Goal: Transaction & Acquisition: Purchase product/service

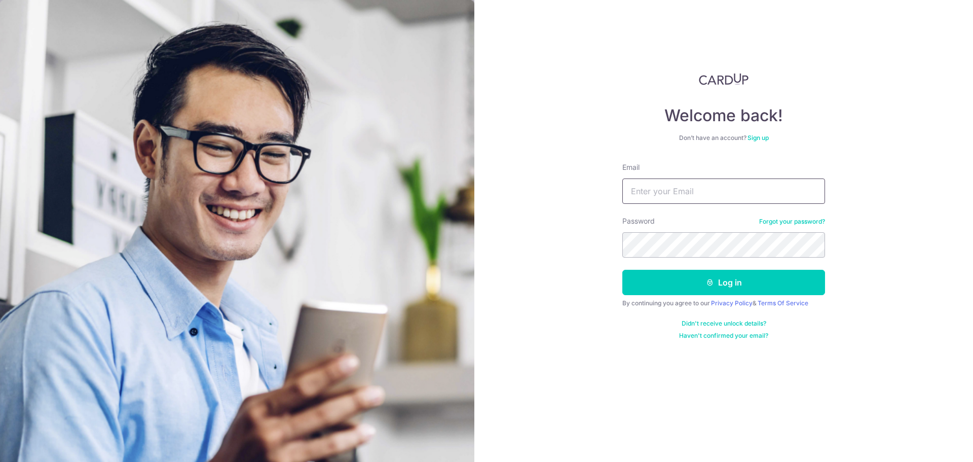
click at [688, 191] on input "Email" at bounding box center [723, 190] width 203 height 25
type input "[EMAIL_ADDRESS][DOMAIN_NAME]"
click at [744, 287] on button "Log in" at bounding box center [723, 282] width 203 height 25
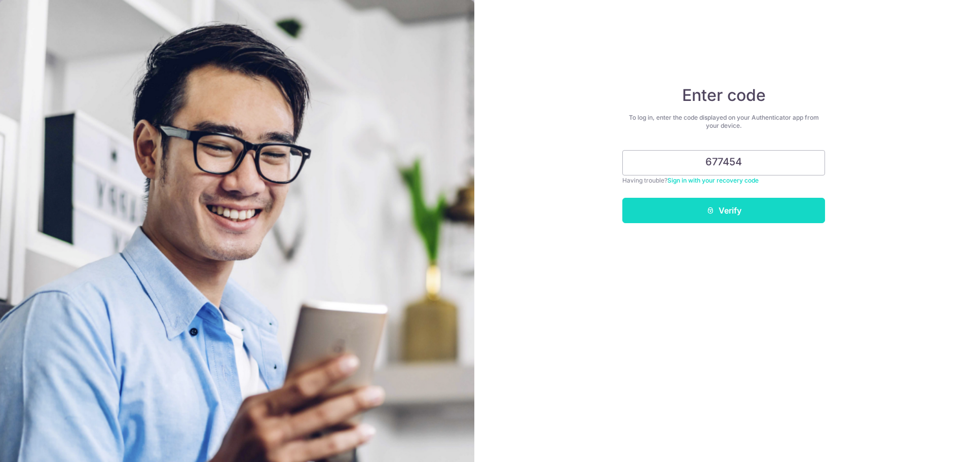
type input "677454"
click at [739, 216] on button "Verify" at bounding box center [723, 210] width 203 height 25
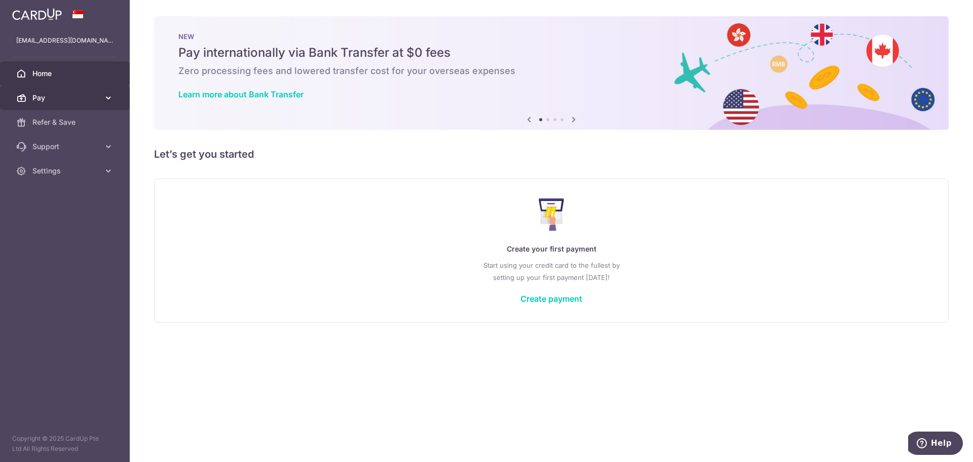
click at [86, 93] on span "Pay" at bounding box center [65, 98] width 67 height 10
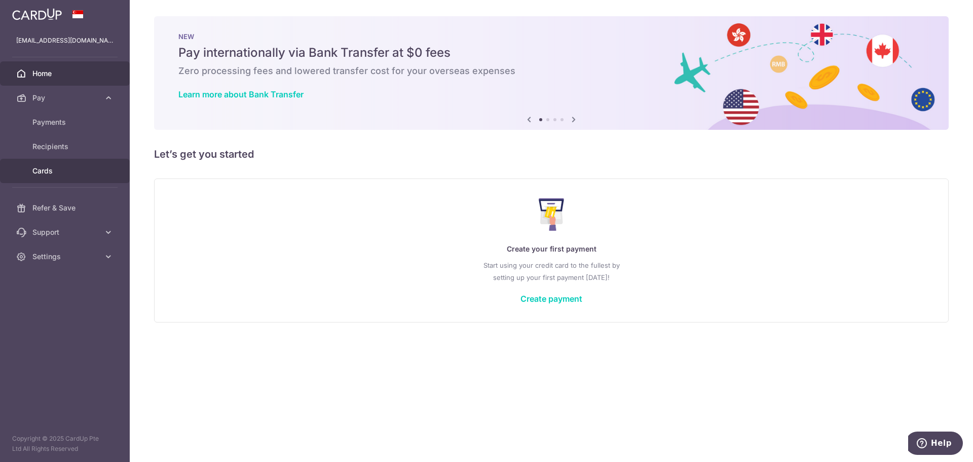
click at [60, 171] on body "martinyklee@gmail.com Home Pay Payments Recipients Cards Refer & Save Support F…" at bounding box center [486, 231] width 973 height 462
click at [47, 174] on span "Cards" at bounding box center [65, 171] width 67 height 10
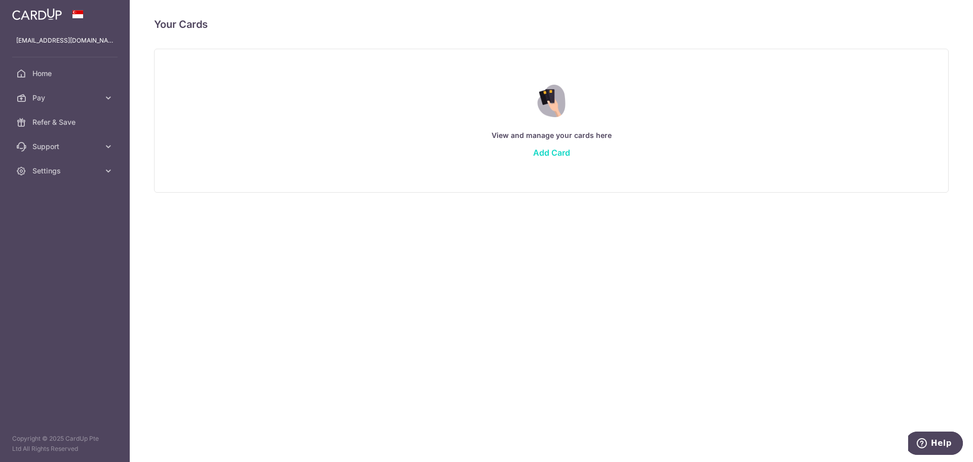
click at [556, 154] on link "Add Card" at bounding box center [551, 152] width 37 height 10
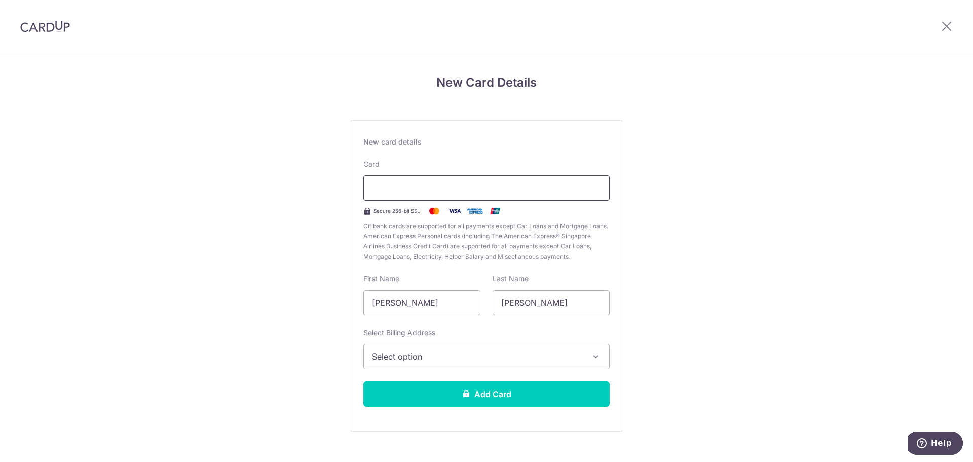
click at [548, 181] on div at bounding box center [486, 187] width 246 height 25
click at [704, 176] on div "New Card Details New card details Card Secure 256-bit SSL Citibank cards are su…" at bounding box center [486, 266] width 973 height 426
drag, startPoint x: 450, startPoint y: 303, endPoint x: 277, endPoint y: 320, distance: 174.2
click at [277, 320] on div "New Card Details New card details Card Secure 256-bit SSL Citibank cards are su…" at bounding box center [486, 266] width 973 height 426
type input "DR MARTIN Y K"
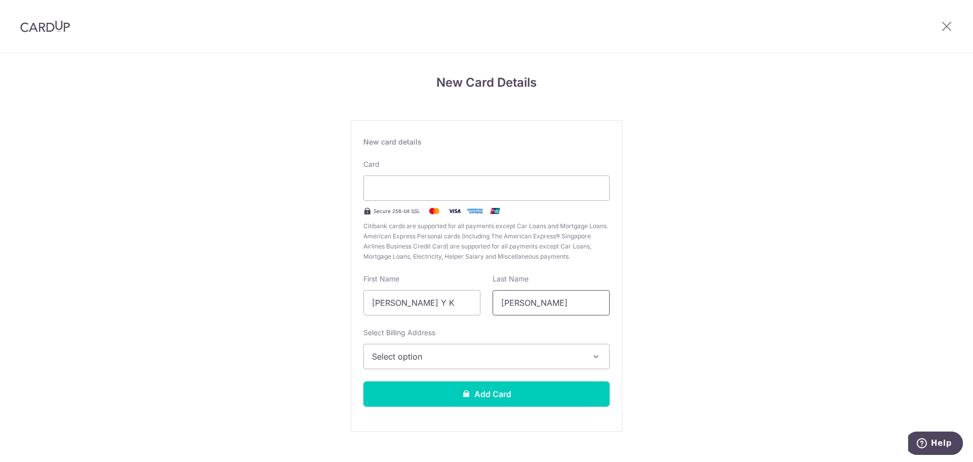
type input "LEE"
click at [401, 349] on button "Select option" at bounding box center [486, 356] width 246 height 25
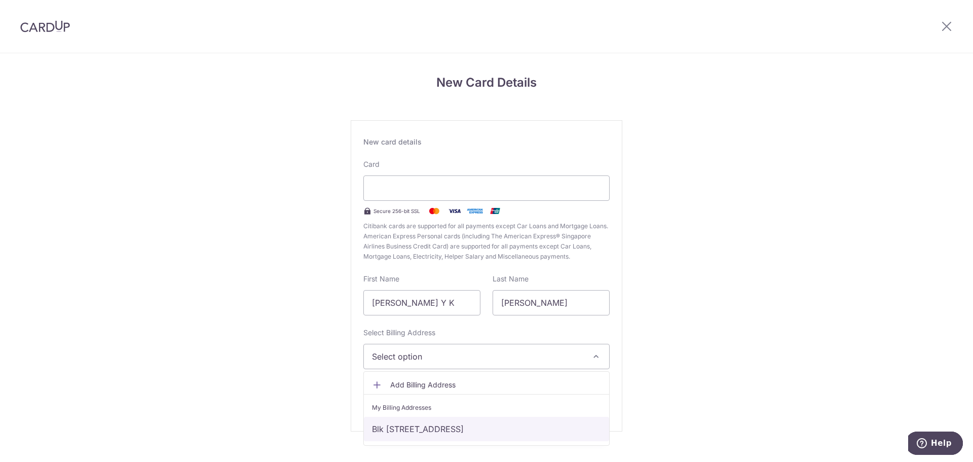
click at [436, 428] on link "Blk 101 Simei Street 1, #05-898, Singapore, SG, Singapore-520101" at bounding box center [486, 429] width 245 height 24
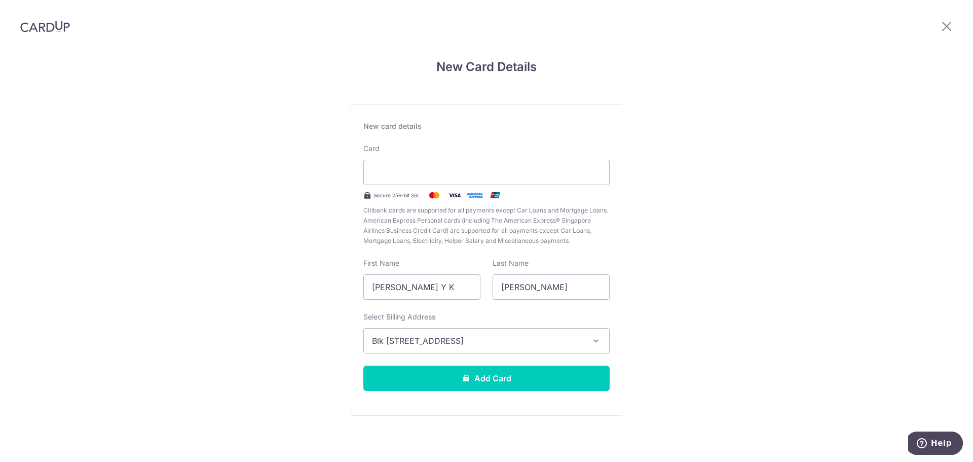
scroll to position [17, 0]
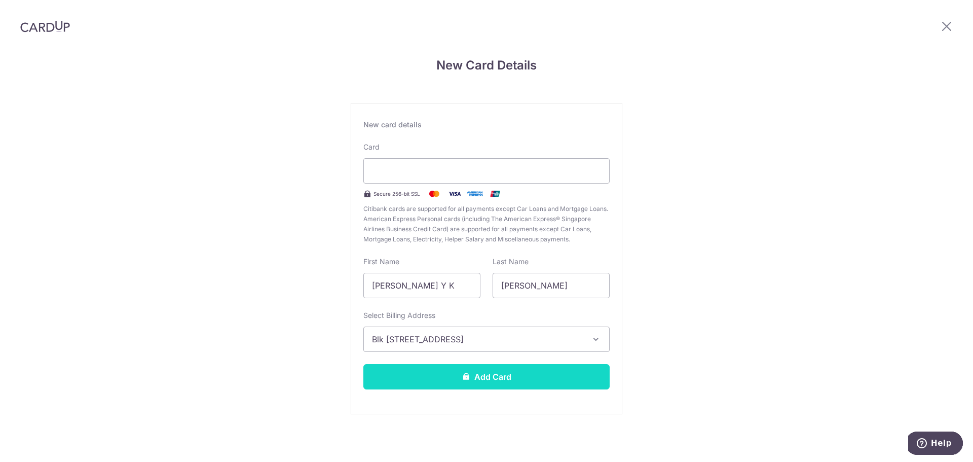
click at [494, 368] on button "Add Card" at bounding box center [486, 376] width 246 height 25
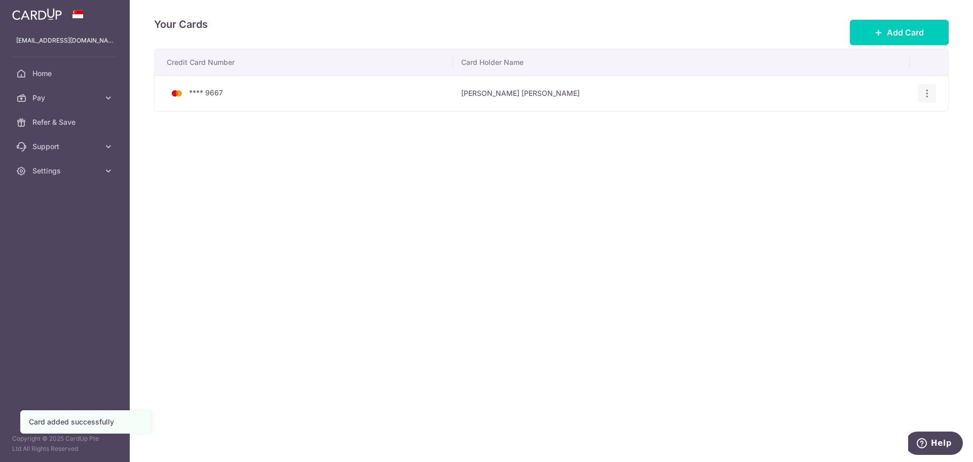
click at [920, 101] on div "View/Edit [GEOGRAPHIC_DATA]" at bounding box center [927, 93] width 19 height 19
click at [930, 92] on icon "button" at bounding box center [927, 93] width 11 height 11
click at [892, 122] on span "View/Edit" at bounding box center [892, 122] width 69 height 12
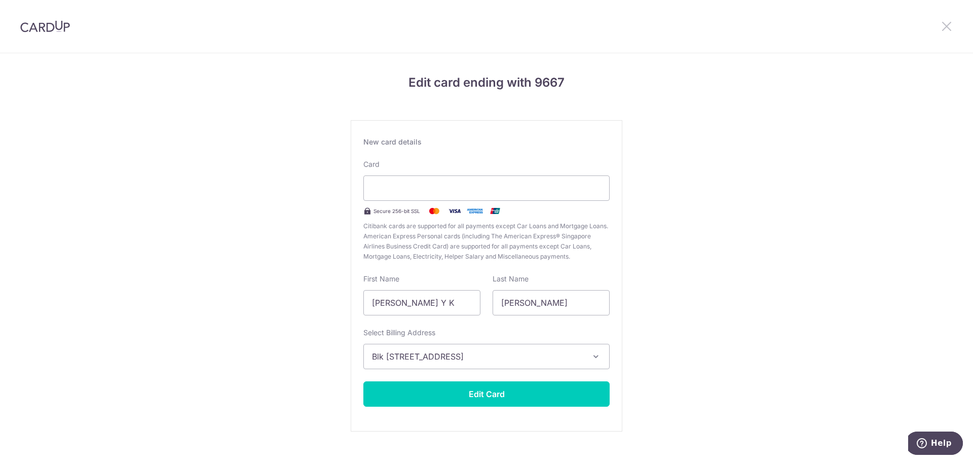
click at [947, 23] on icon at bounding box center [947, 26] width 12 height 13
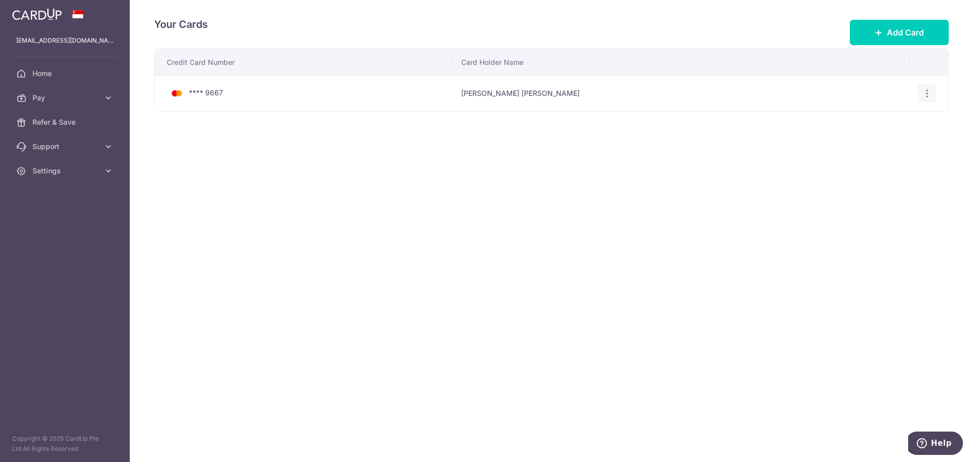
click at [928, 89] on icon "button" at bounding box center [927, 93] width 11 height 11
click at [879, 120] on span "View/Edit" at bounding box center [892, 122] width 69 height 12
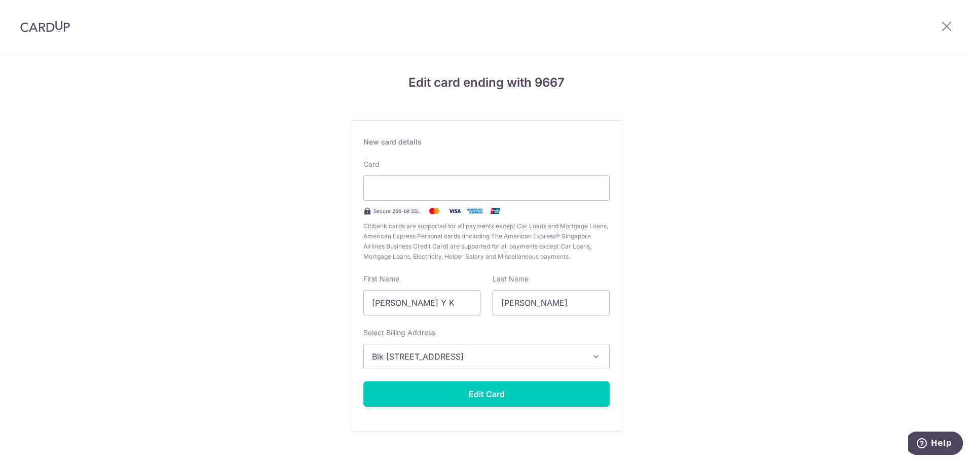
click at [666, 137] on div "Edit card ending with 9667 New card details Card Secure 256-bit SSL Citibank ca…" at bounding box center [486, 266] width 973 height 426
click at [597, 358] on icon "button" at bounding box center [596, 356] width 10 height 10
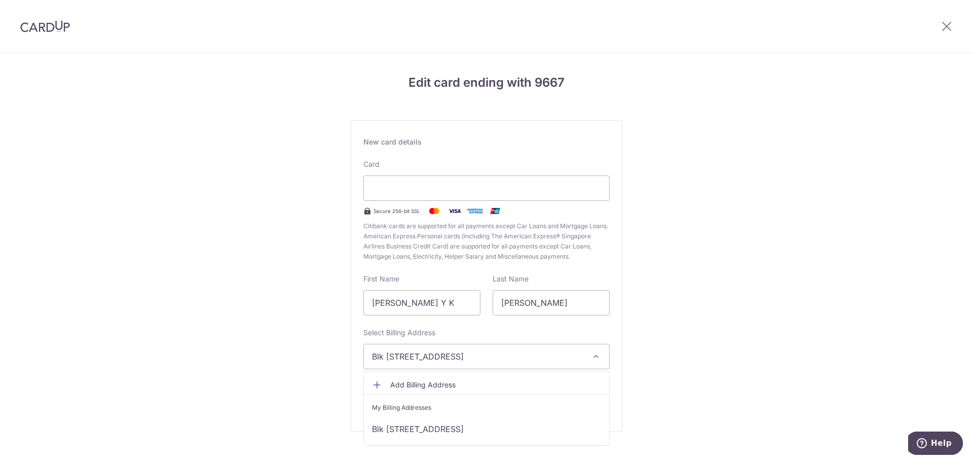
click at [597, 358] on icon "button" at bounding box center [596, 356] width 10 height 10
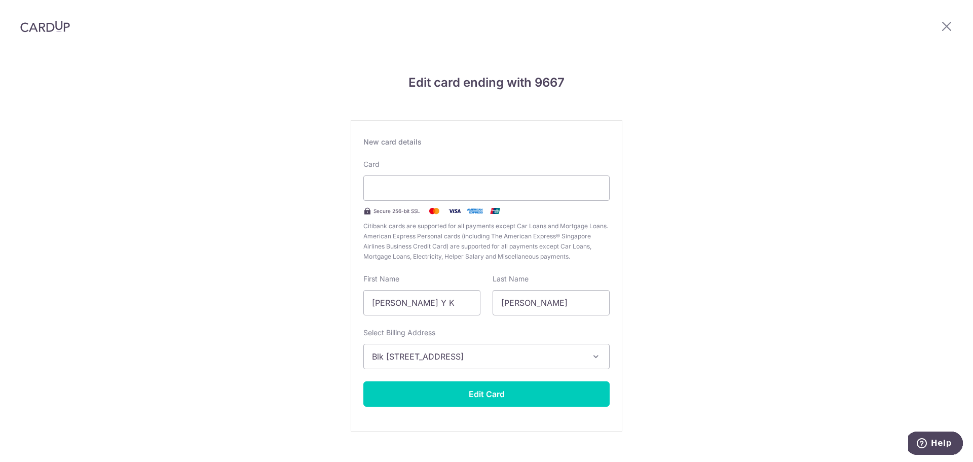
click at [945, 19] on div at bounding box center [946, 26] width 53 height 53
click at [945, 28] on icon at bounding box center [947, 26] width 12 height 13
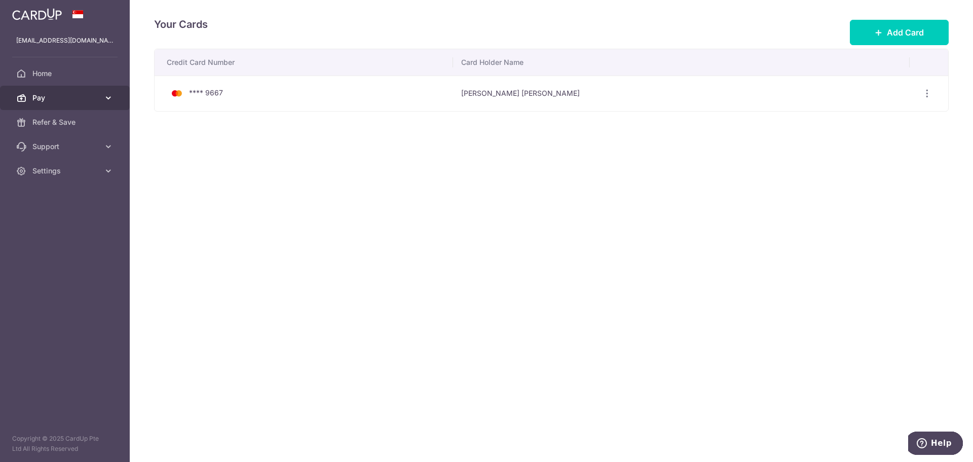
click at [57, 101] on span "Pay" at bounding box center [65, 98] width 67 height 10
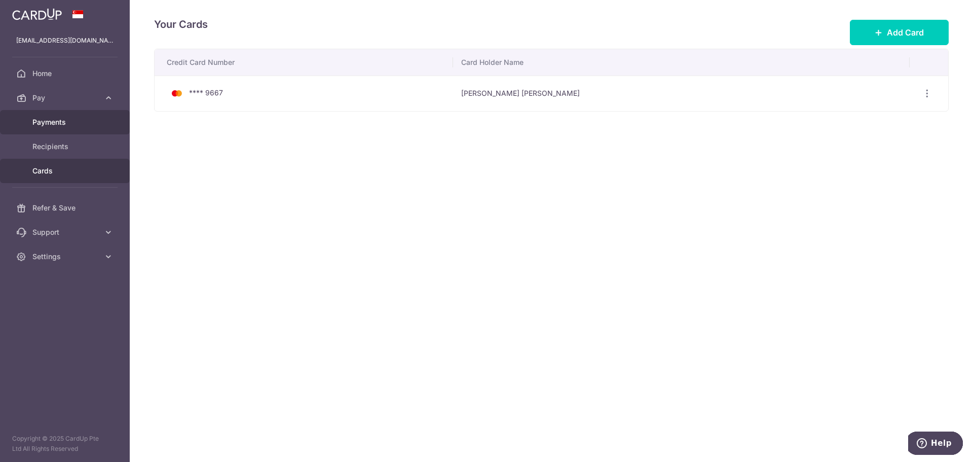
click at [64, 126] on span "Payments" at bounding box center [65, 122] width 67 height 10
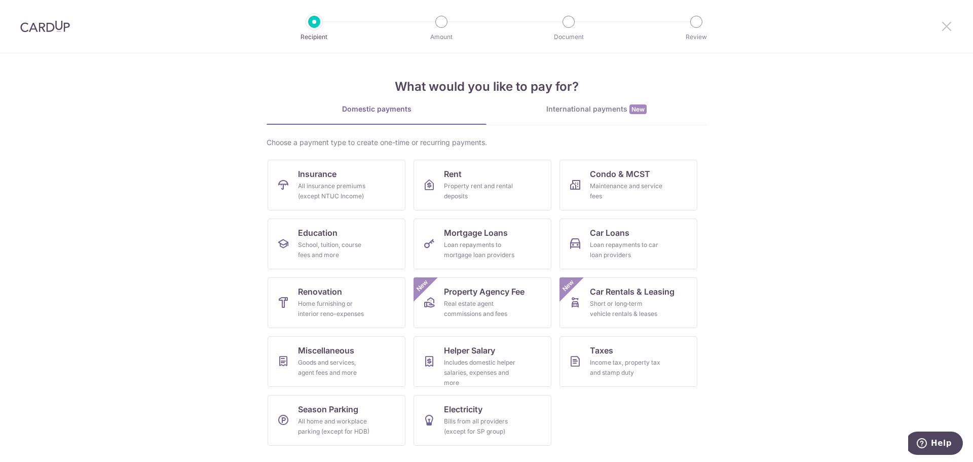
click at [947, 27] on icon at bounding box center [947, 26] width 12 height 13
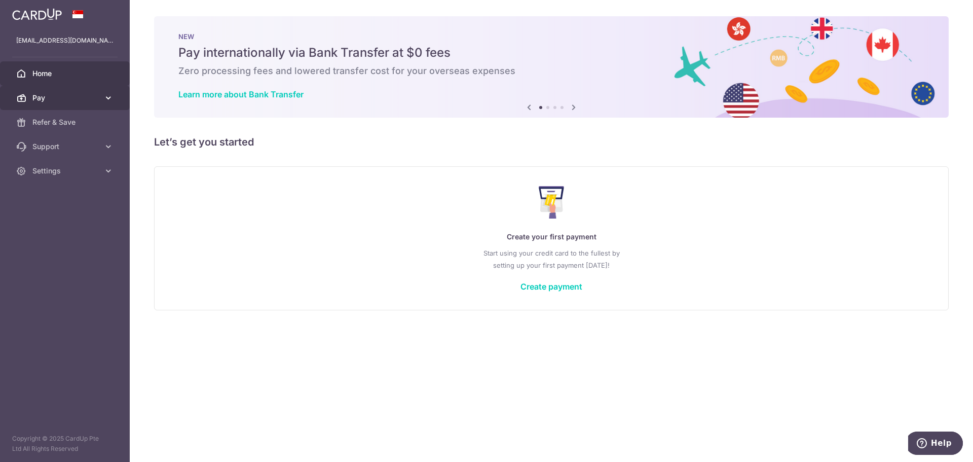
click at [85, 101] on span "Pay" at bounding box center [65, 98] width 67 height 10
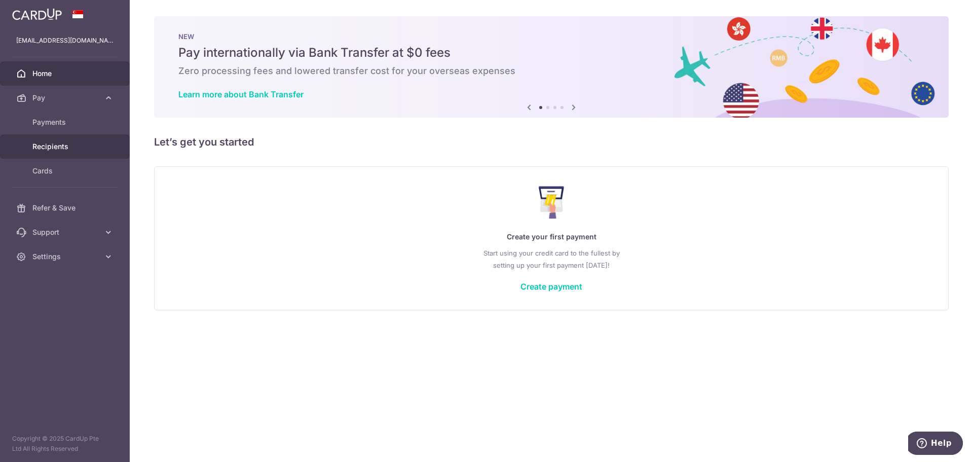
click at [50, 143] on span "Recipients" at bounding box center [65, 146] width 67 height 10
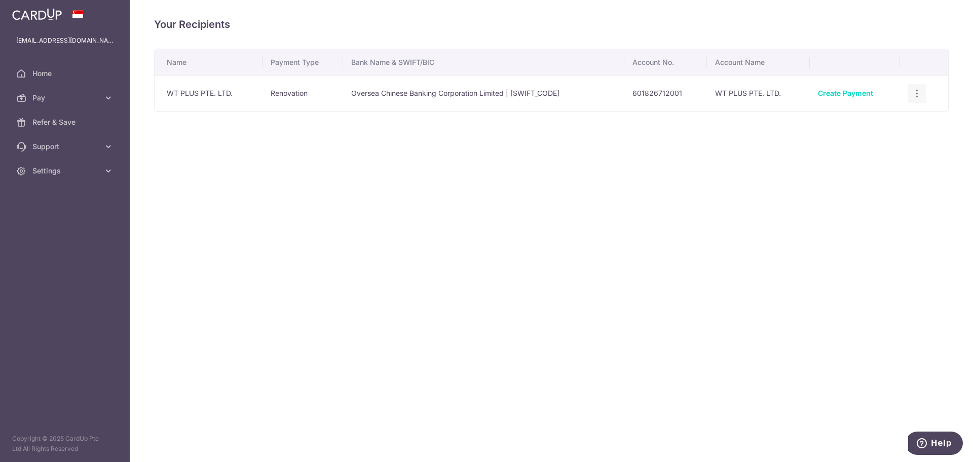
click at [916, 89] on icon "button" at bounding box center [917, 93] width 11 height 11
click at [877, 116] on span "View/Edit" at bounding box center [883, 122] width 69 height 12
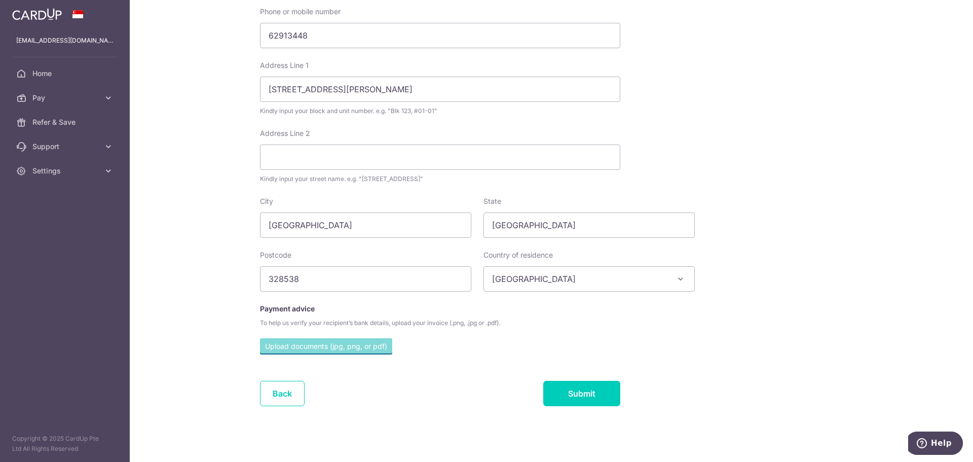
scroll to position [301, 0]
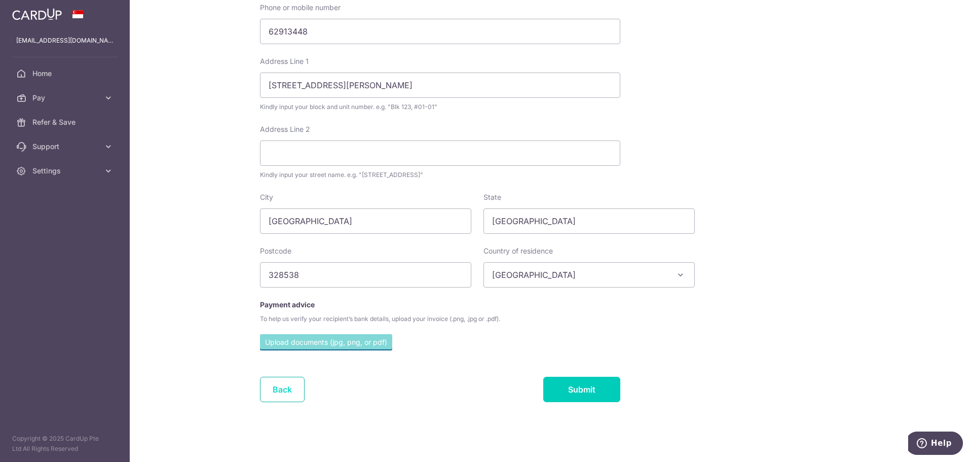
click at [281, 397] on link "Back" at bounding box center [282, 389] width 45 height 25
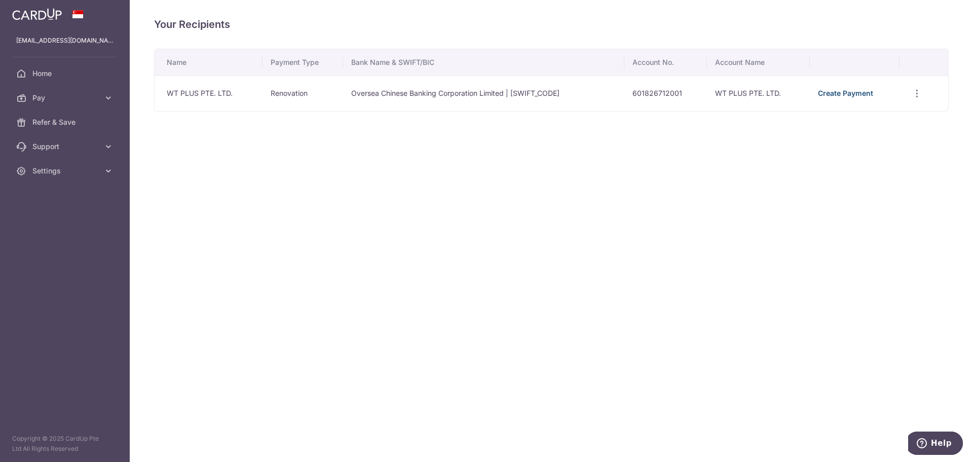
click at [857, 92] on link "Create Payment" at bounding box center [845, 93] width 55 height 9
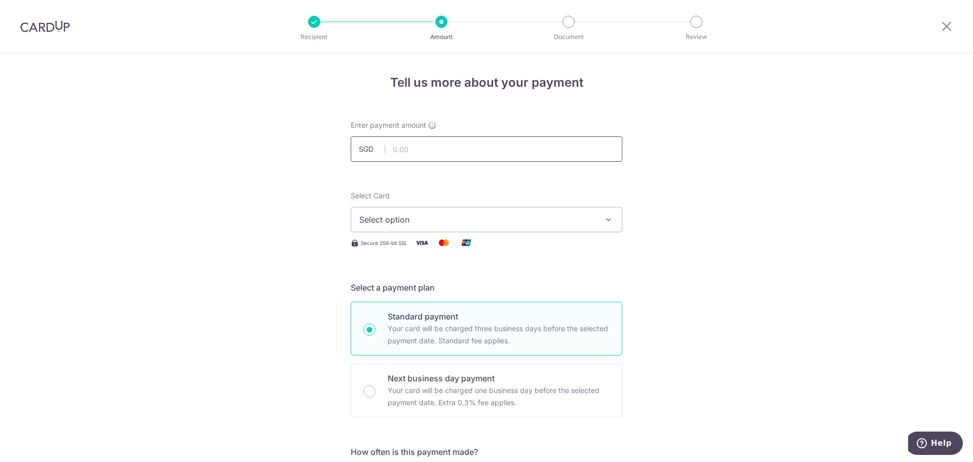
click at [459, 148] on input "text" at bounding box center [487, 148] width 272 height 25
type input "22,176.00"
click at [506, 216] on span "Select option" at bounding box center [477, 219] width 236 height 12
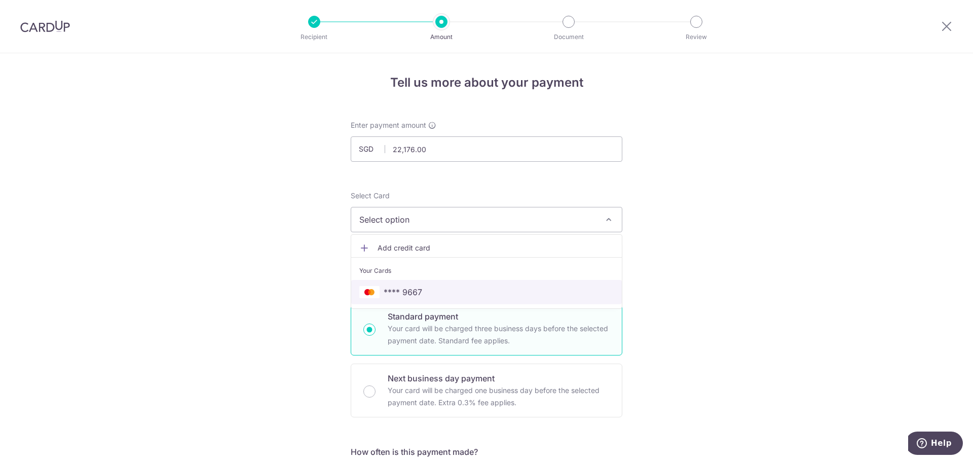
click at [414, 288] on span "**** 9667" at bounding box center [403, 292] width 39 height 12
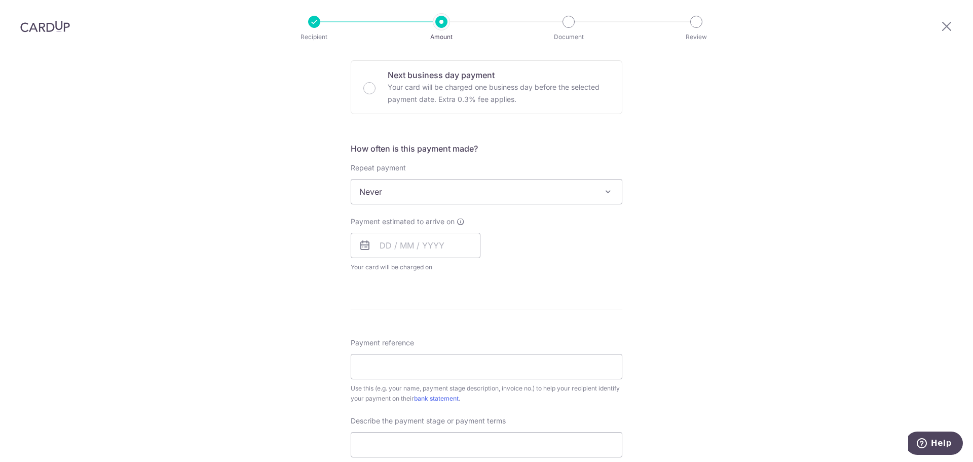
scroll to position [304, 0]
click at [376, 241] on input "text" at bounding box center [416, 244] width 130 height 25
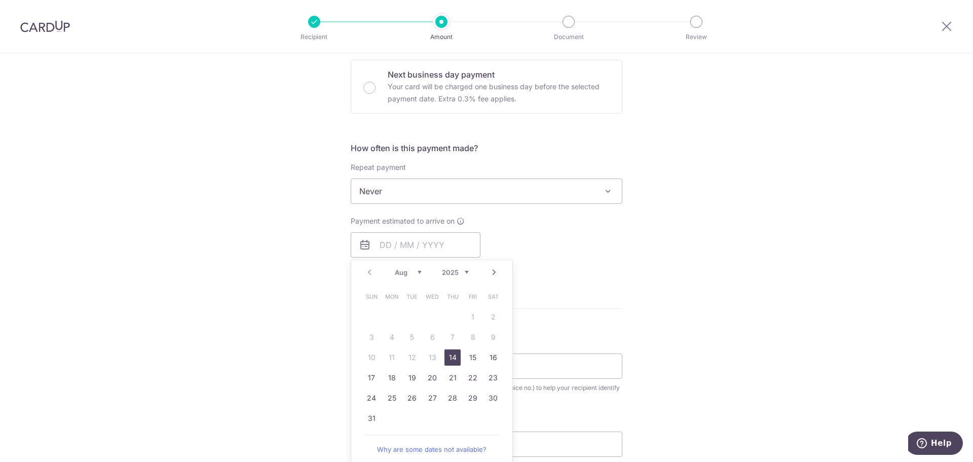
click at [448, 357] on link "14" at bounding box center [452, 357] width 16 height 16
type input "14/08/2025"
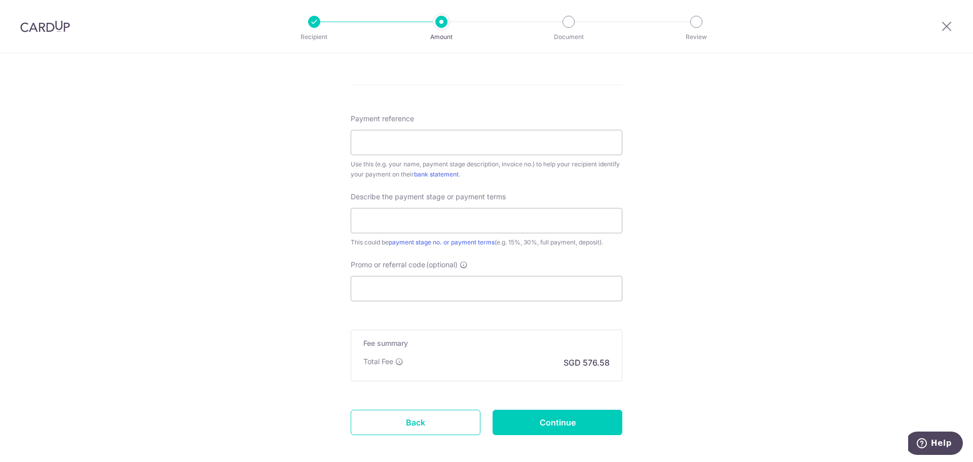
scroll to position [568, 0]
click at [474, 286] on input "Promo or referral code (optional)" at bounding box center [487, 288] width 272 height 25
paste input "OFF225"
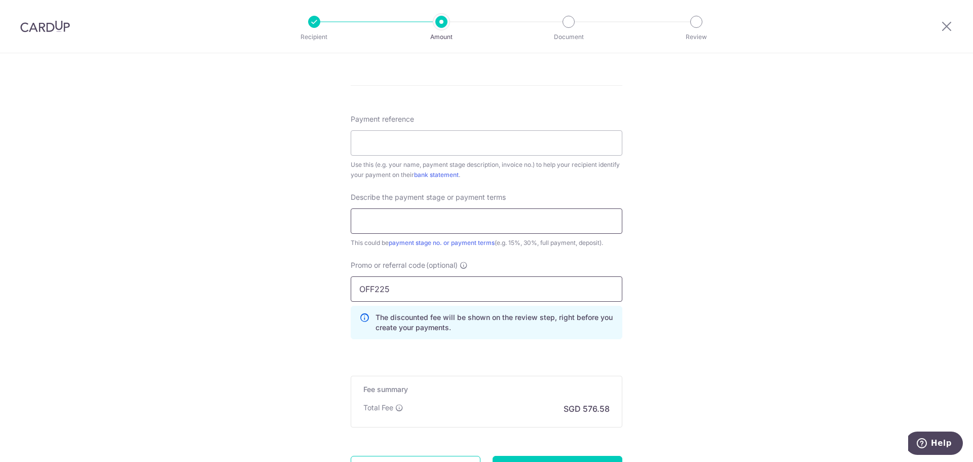
type input "OFF225"
click at [474, 217] on input "text" at bounding box center [487, 220] width 272 height 25
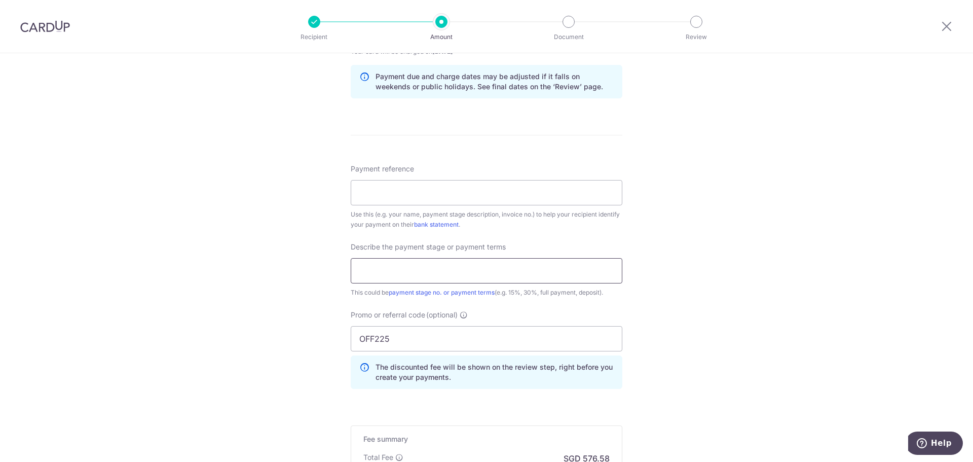
scroll to position [517, 0]
click at [542, 189] on input "Payment reference" at bounding box center [487, 193] width 272 height 25
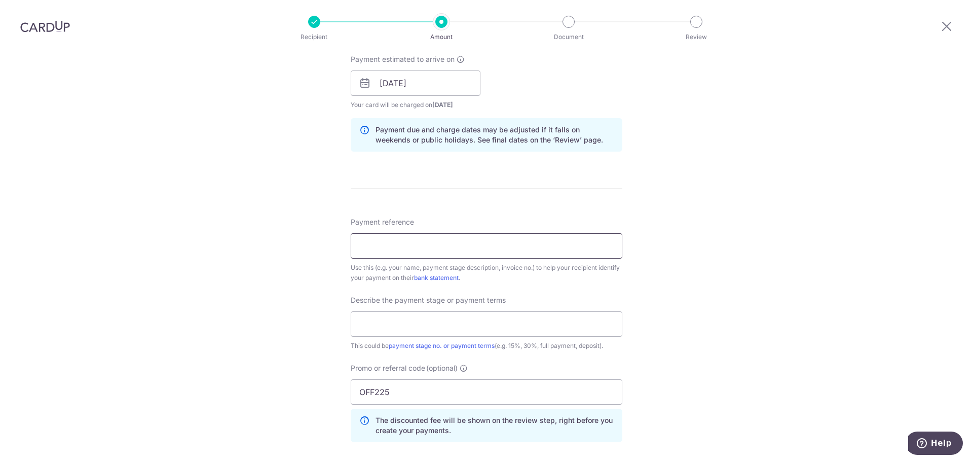
scroll to position [466, 0]
type input "M"
type input "Lee Yong Kwong Martin WTP/25/INV072"
click at [437, 322] on input "text" at bounding box center [487, 323] width 272 height 25
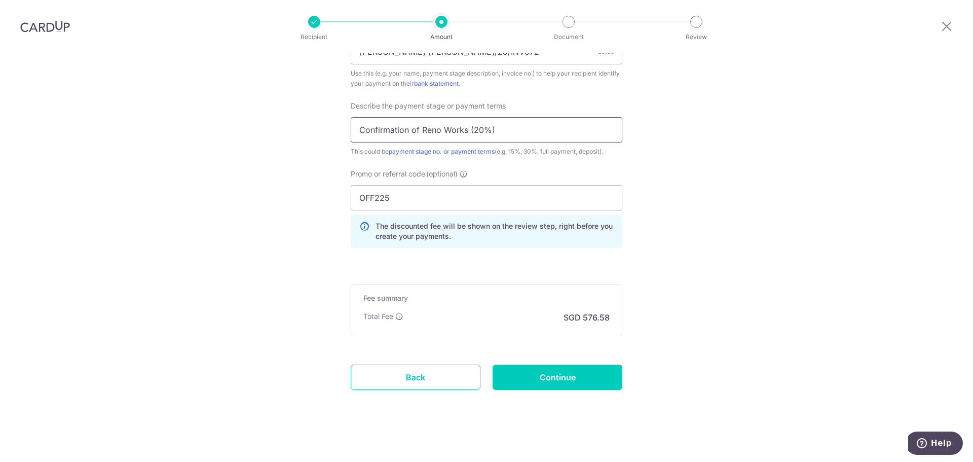
scroll to position [663, 0]
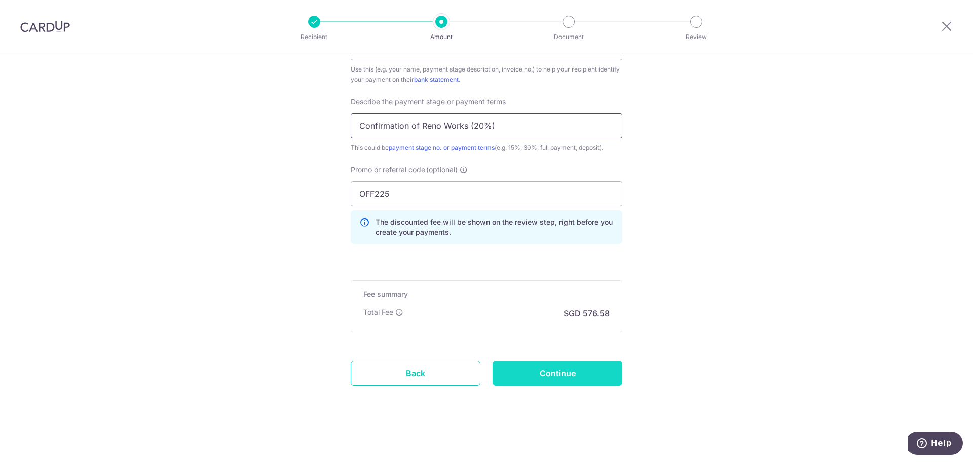
type input "Confirmation of Reno Works (20%)"
click at [557, 372] on input "Continue" at bounding box center [558, 372] width 130 height 25
type input "Create Schedule"
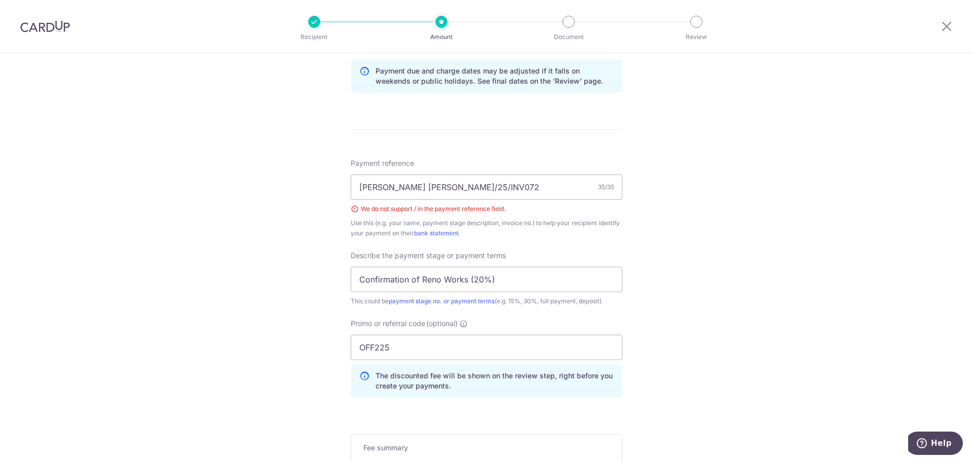
scroll to position [524, 0]
click at [469, 191] on input "[PERSON_NAME] [PERSON_NAME]/25/INV072" at bounding box center [487, 187] width 272 height 25
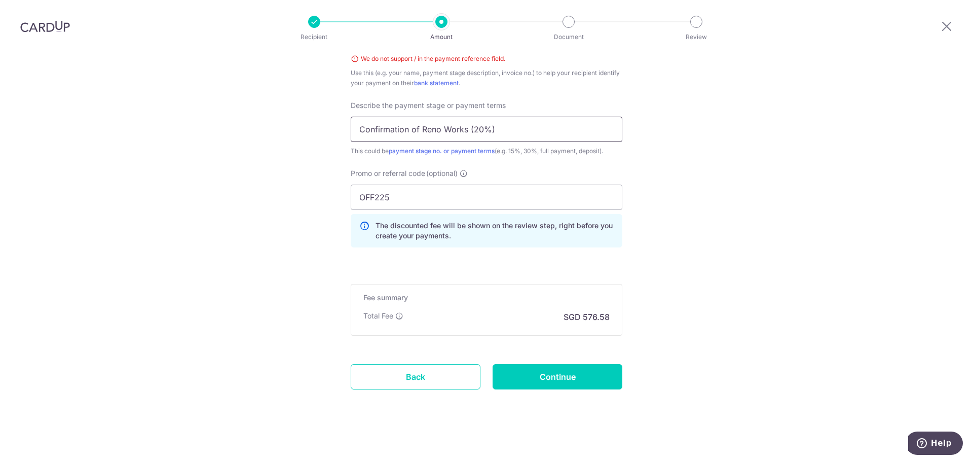
scroll to position [675, 0]
type input "[PERSON_NAME] [PERSON_NAME]-25-INV072"
click at [469, 126] on input "Confirmation of Reno Works (20%)" at bounding box center [487, 128] width 272 height 25
type input "Confirmation of Reno Works - 20%"
click at [554, 377] on input "Continue" at bounding box center [558, 375] width 130 height 25
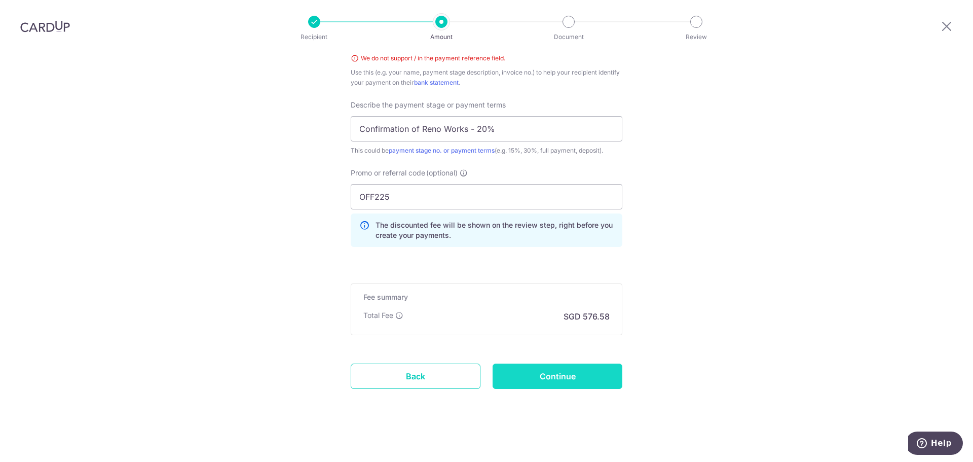
type input "Create Schedule"
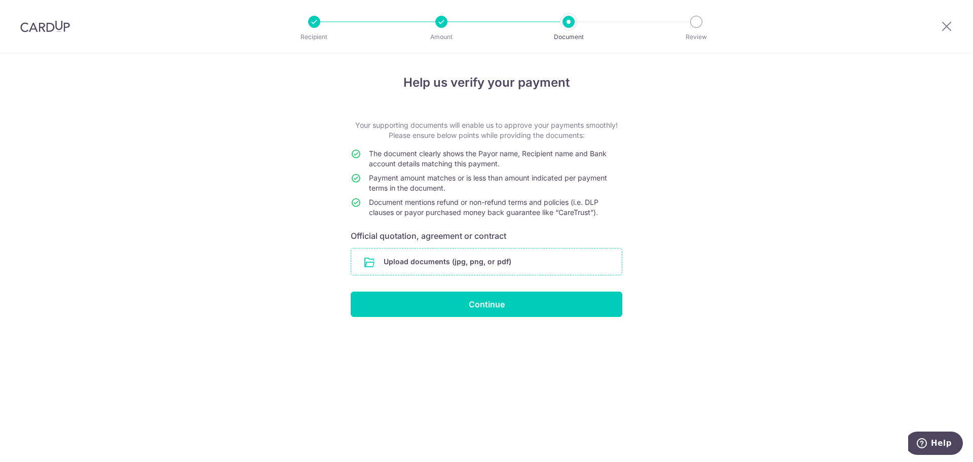
click at [475, 253] on input "file" at bounding box center [486, 261] width 271 height 26
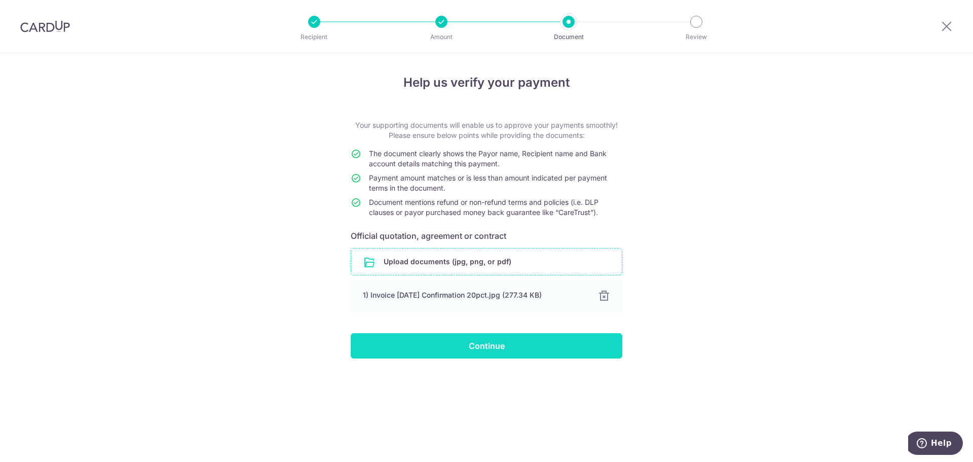
click at [473, 354] on input "Continue" at bounding box center [487, 345] width 272 height 25
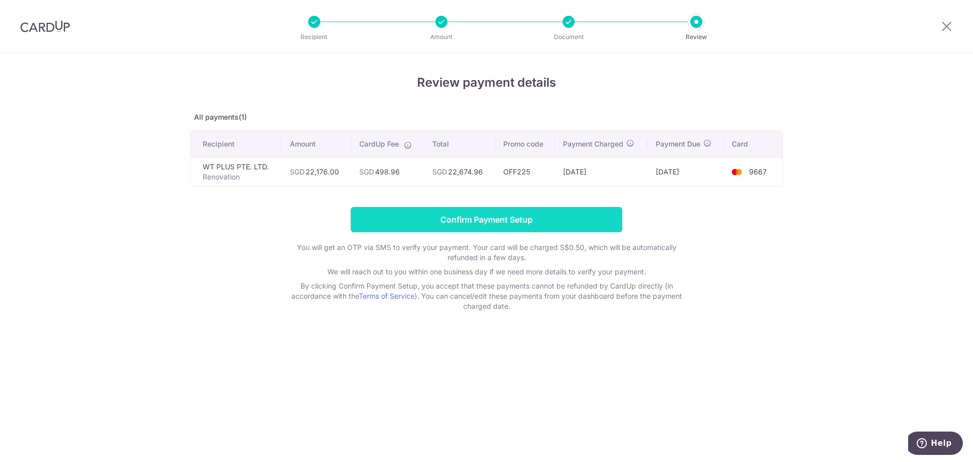
click at [517, 223] on input "Confirm Payment Setup" at bounding box center [487, 219] width 272 height 25
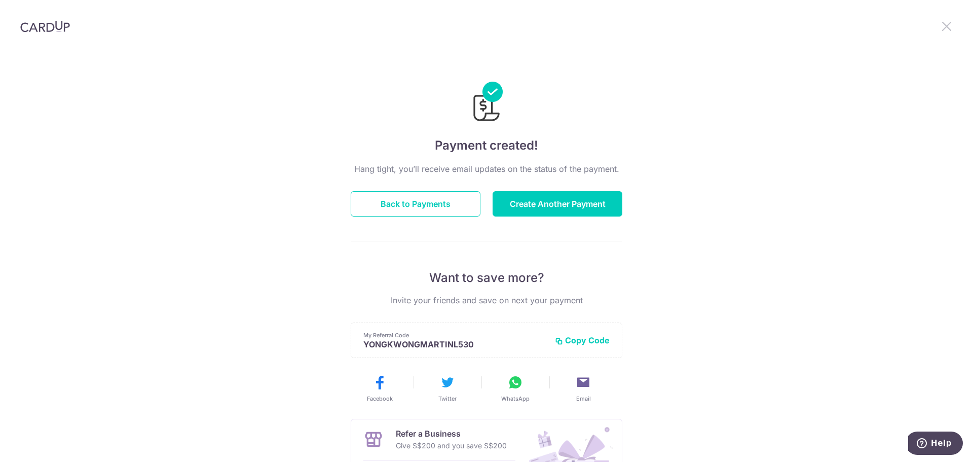
click at [947, 25] on icon at bounding box center [947, 26] width 12 height 13
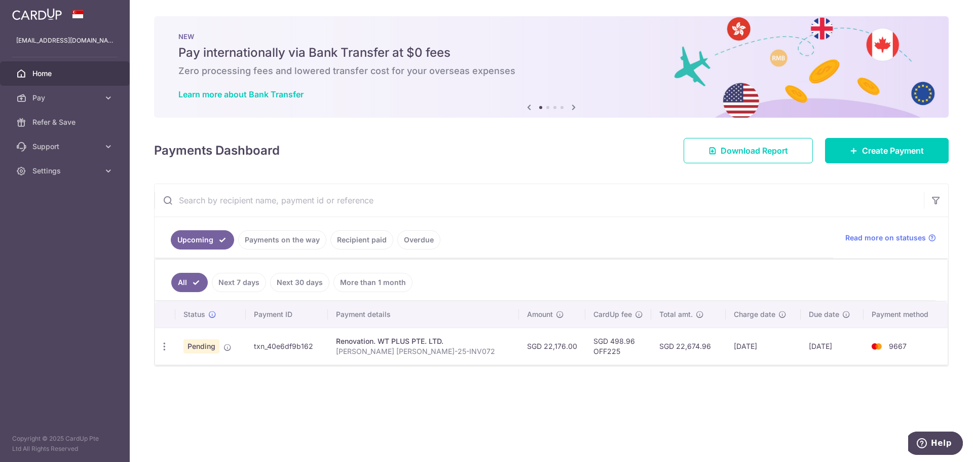
click at [277, 239] on link "Payments on the way" at bounding box center [282, 239] width 88 height 19
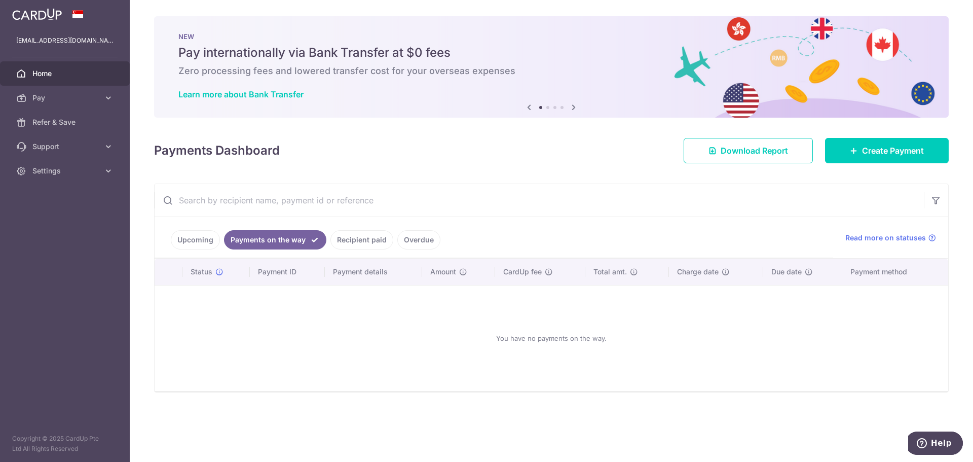
click at [360, 234] on link "Recipient paid" at bounding box center [361, 239] width 63 height 19
click at [275, 241] on link "Payments on the way" at bounding box center [268, 239] width 88 height 19
click at [181, 242] on link "Upcoming" at bounding box center [195, 239] width 49 height 19
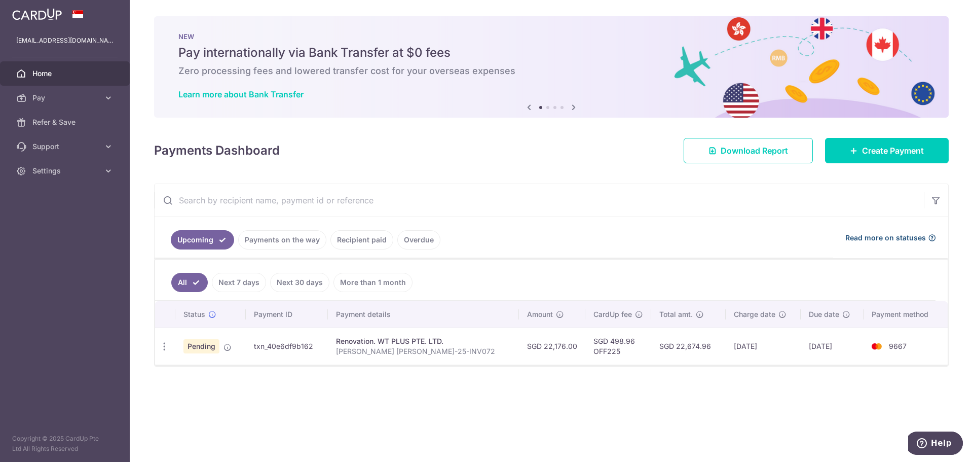
click at [871, 238] on span "Read more on statuses" at bounding box center [885, 238] width 81 height 10
click at [74, 177] on link "Settings" at bounding box center [65, 171] width 130 height 24
click at [57, 221] on span "Logout" at bounding box center [65, 219] width 67 height 10
